Goal: Use online tool/utility: Utilize a website feature to perform a specific function

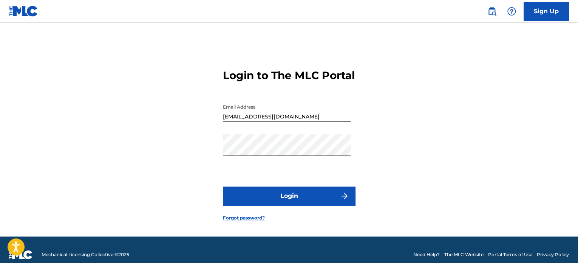
click at [351, 204] on button "Login" at bounding box center [289, 195] width 132 height 19
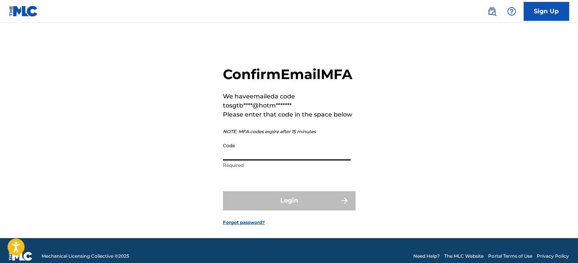
click at [263, 160] on input "Code" at bounding box center [287, 150] width 128 height 22
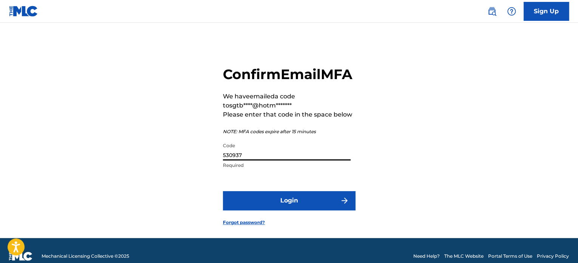
type input "530937"
click at [223, 191] on button "Login" at bounding box center [289, 200] width 132 height 19
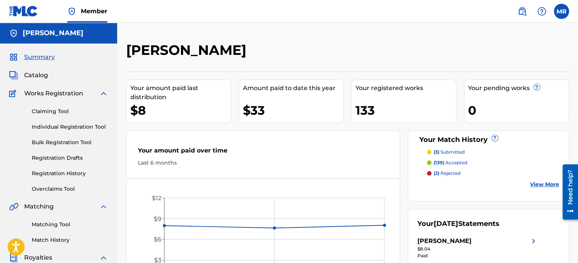
click at [54, 224] on link "Matching Tool" at bounding box center [70, 224] width 76 height 8
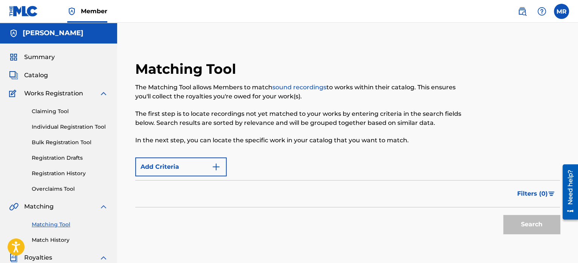
click at [218, 166] on img "Search Form" at bounding box center [216, 166] width 9 height 9
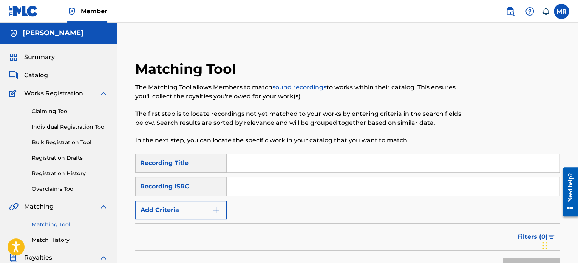
click at [218, 210] on img "Search Form" at bounding box center [216, 209] width 9 height 9
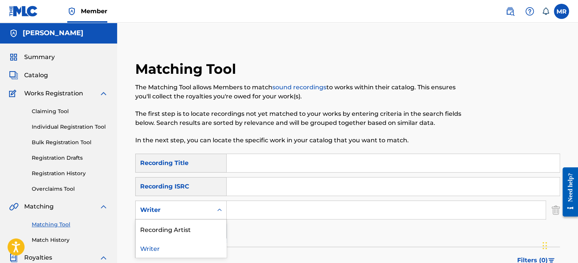
click at [215, 207] on div "Search Form" at bounding box center [220, 210] width 14 height 14
click at [207, 232] on div "Recording Artist" at bounding box center [181, 228] width 91 height 19
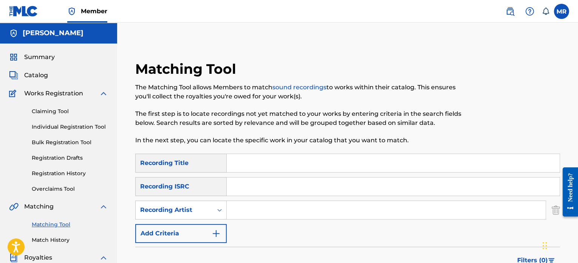
click at [255, 213] on input "Search Form" at bounding box center [386, 210] width 319 height 18
type input "as the plot thickens"
click at [434, 74] on div "Matching Tool The Matching Tool allows Members to match sound recordings to wor…" at bounding box center [298, 106] width 327 height 93
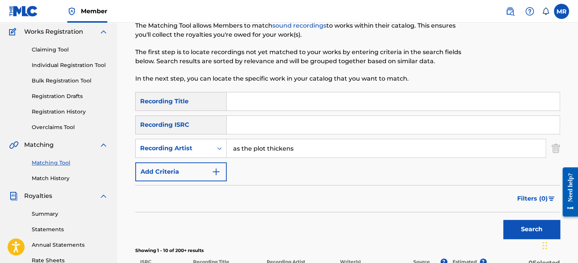
scroll to position [60, 0]
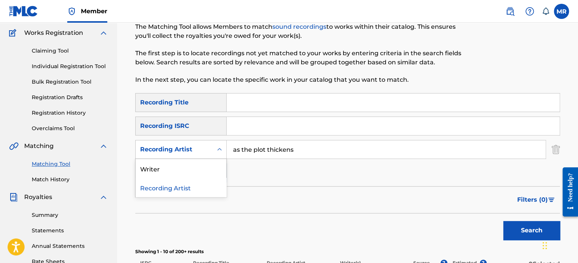
click at [222, 151] on icon "Search Form" at bounding box center [220, 150] width 8 height 8
click at [211, 186] on div "Recording Artist" at bounding box center [181, 187] width 91 height 19
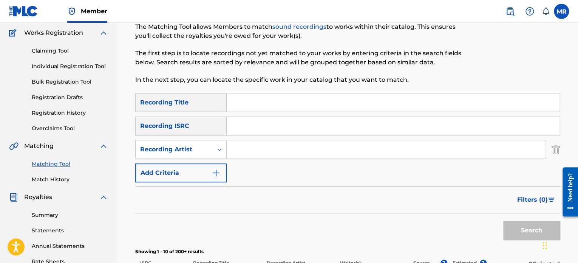
click at [253, 148] on input "Search Form" at bounding box center [386, 149] width 319 height 18
type input "[PERSON_NAME]"
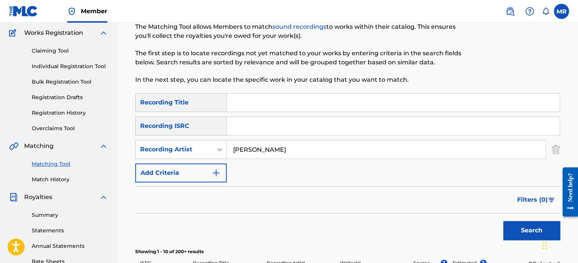
click at [503, 221] on button "Search" at bounding box center [531, 230] width 57 height 19
click at [346, 189] on div "Filters ( 0 )" at bounding box center [347, 199] width 425 height 27
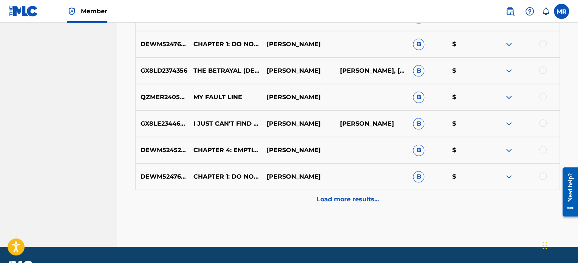
scroll to position [393, 0]
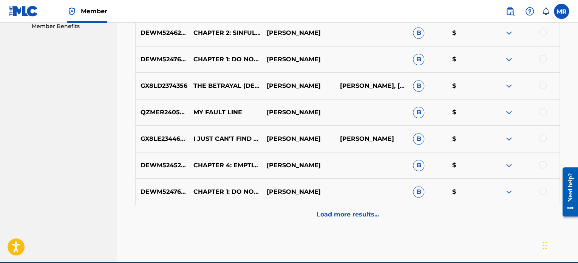
click at [348, 211] on p "Load more results..." at bounding box center [348, 214] width 62 height 9
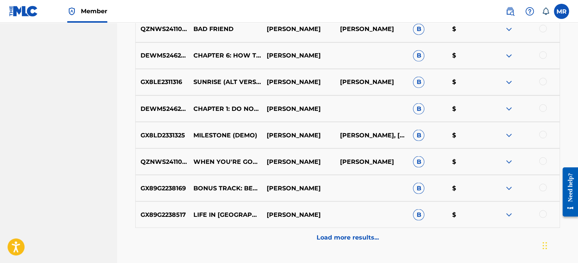
scroll to position [650, 0]
